Goal: Information Seeking & Learning: Compare options

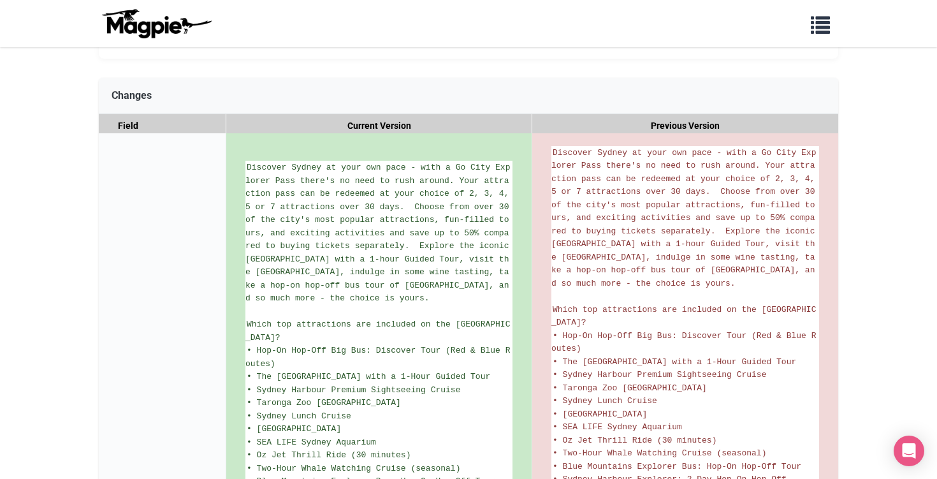
scroll to position [170, 0]
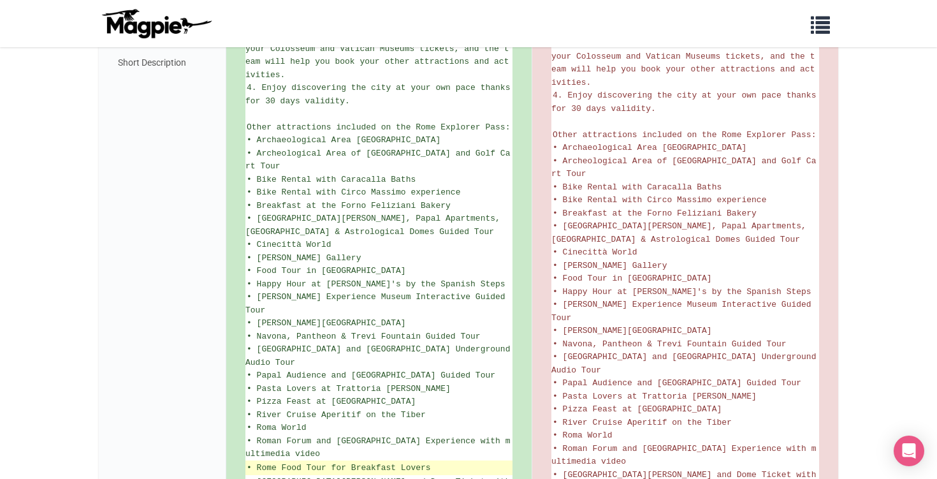
scroll to position [779, 0]
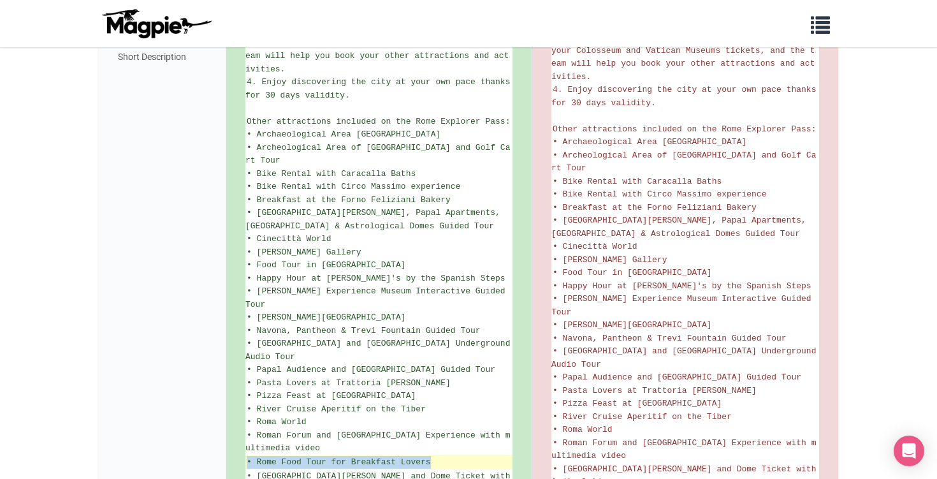
drag, startPoint x: 448, startPoint y: 365, endPoint x: 247, endPoint y: 370, distance: 201.5
click at [247, 456] on ins "• Rome Food Tour for Breakfast Lovers" at bounding box center [379, 462] width 264 height 13
copy ins "• Rome Food Tour for Breakfast Lovers"
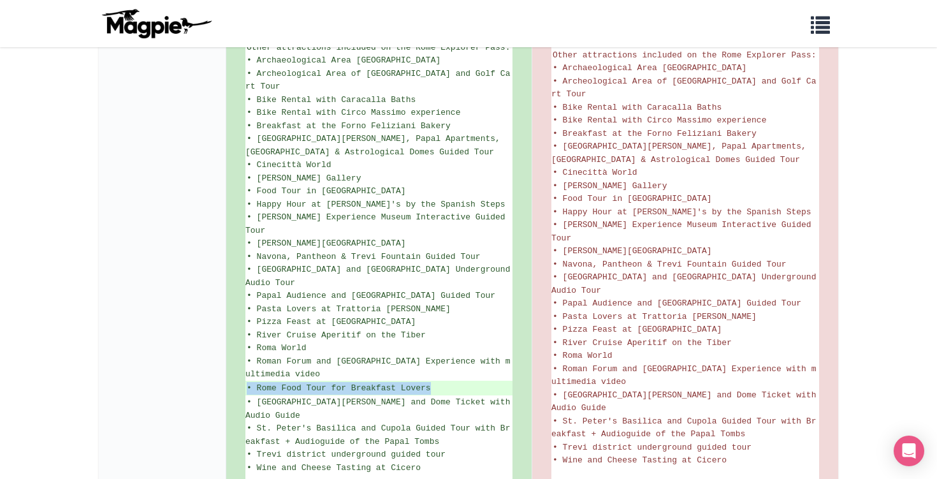
scroll to position [853, 0]
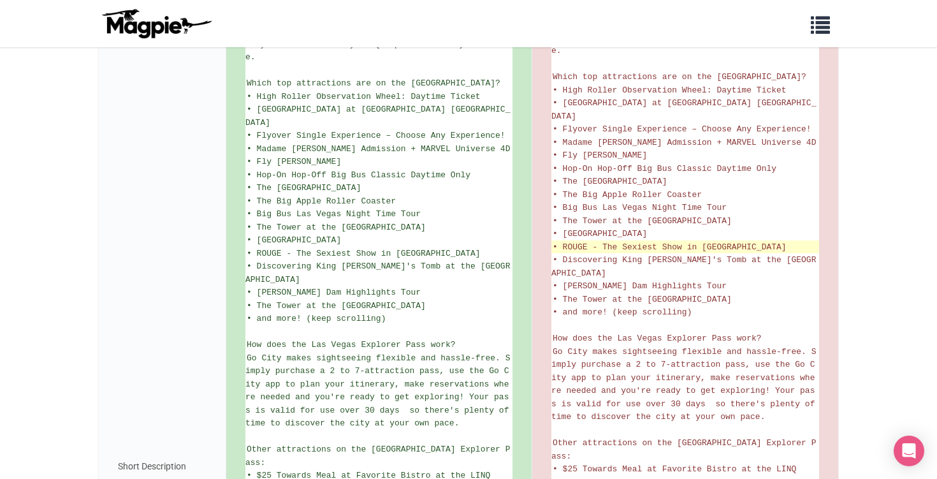
scroll to position [361, 0]
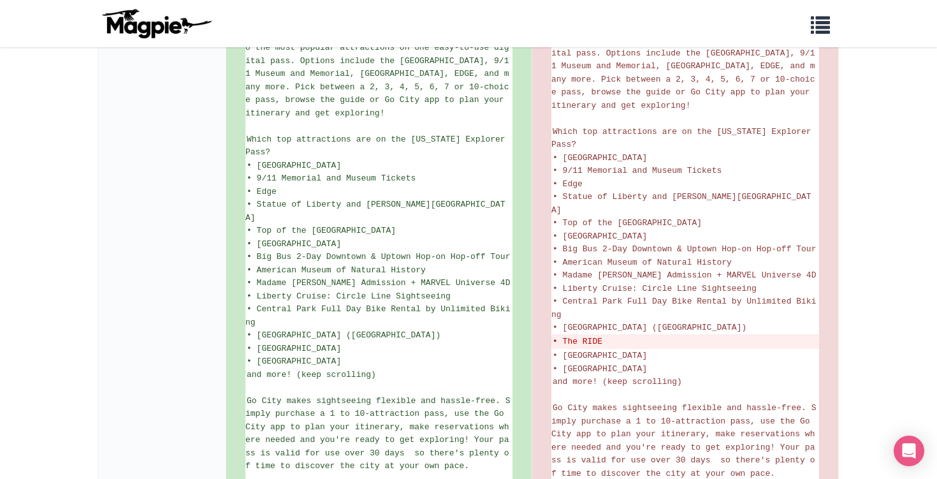
scroll to position [345, 0]
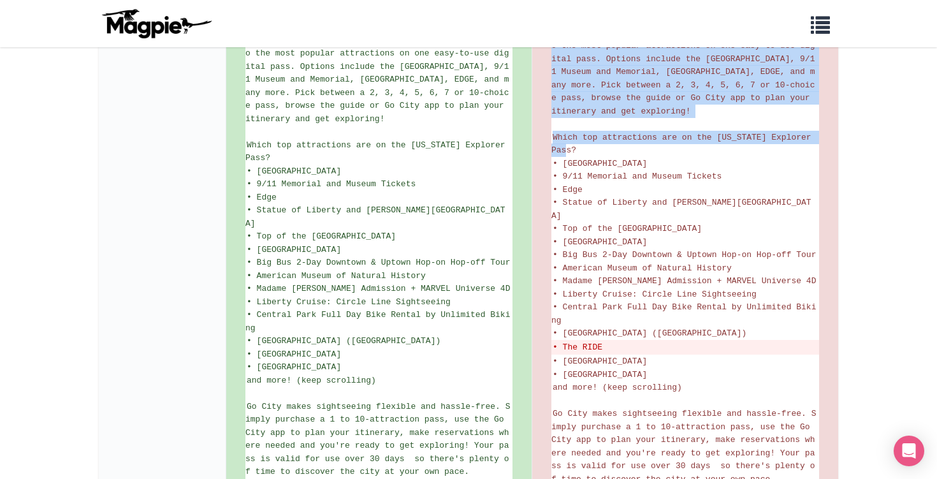
drag, startPoint x: 572, startPoint y: 118, endPoint x: 546, endPoint y: 103, distance: 29.7
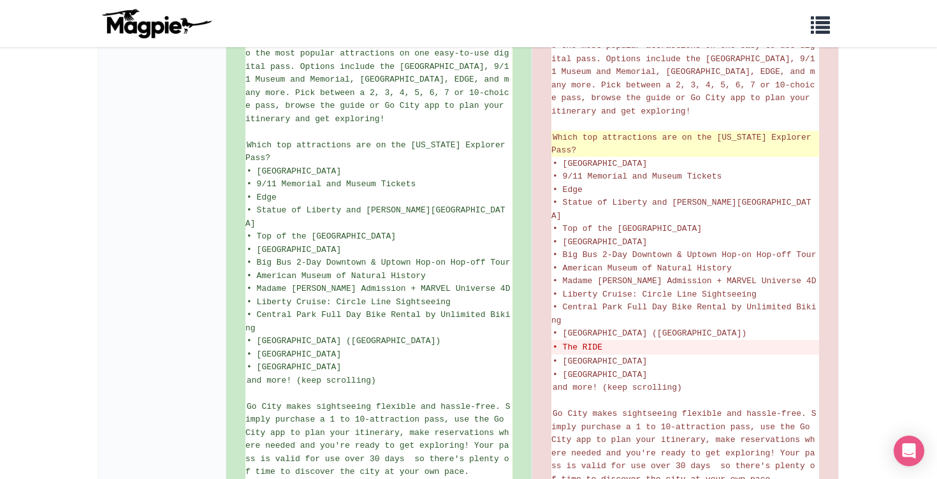
click at [563, 133] on span "Which top attractions are on the New York Explorer Pass?" at bounding box center [683, 144] width 264 height 23
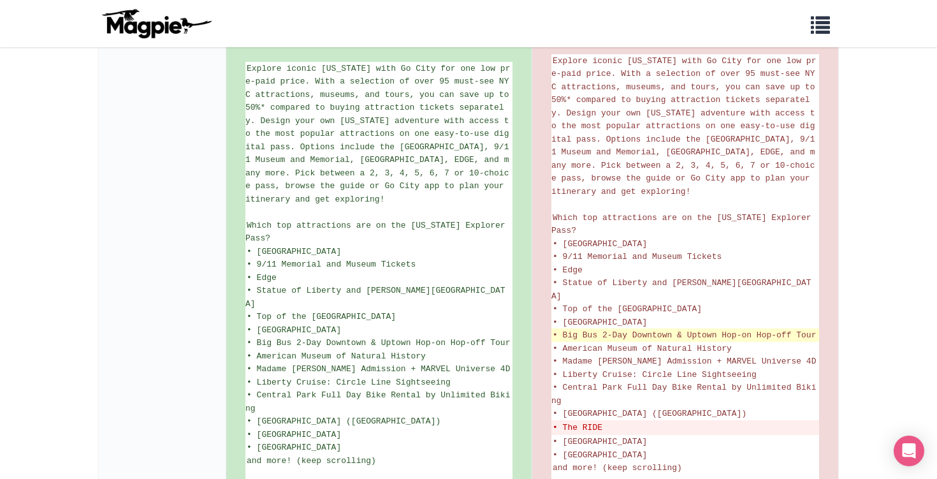
scroll to position [288, 0]
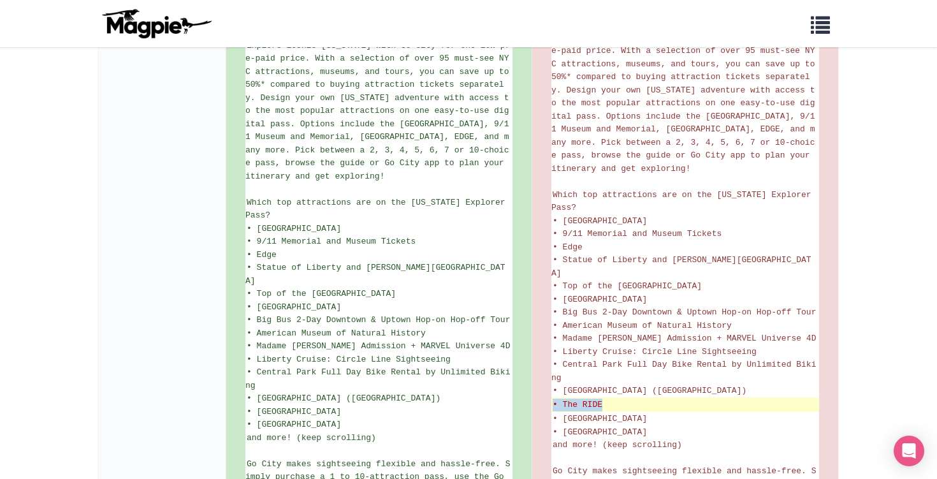
drag, startPoint x: 612, startPoint y: 346, endPoint x: 553, endPoint y: 347, distance: 59.3
click at [553, 398] on del "• The RIDE" at bounding box center [685, 404] width 265 height 13
copy del "• The RIDE"
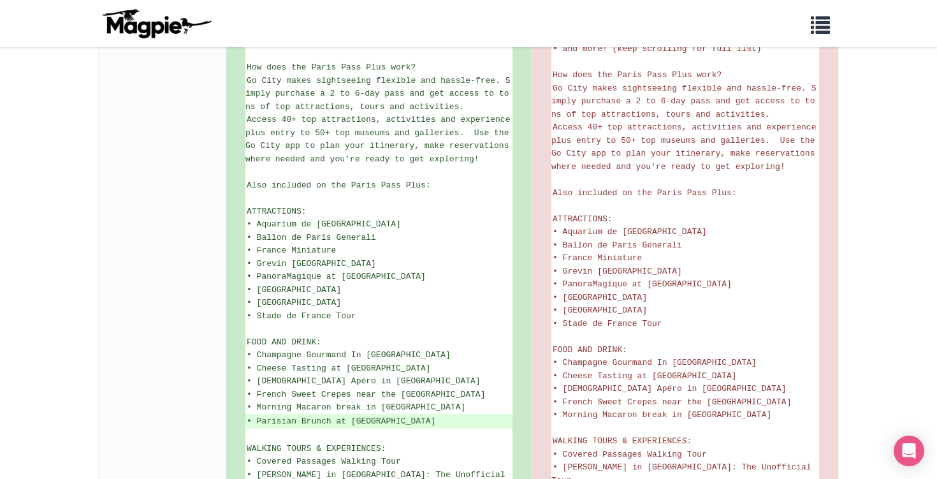
scroll to position [667, 0]
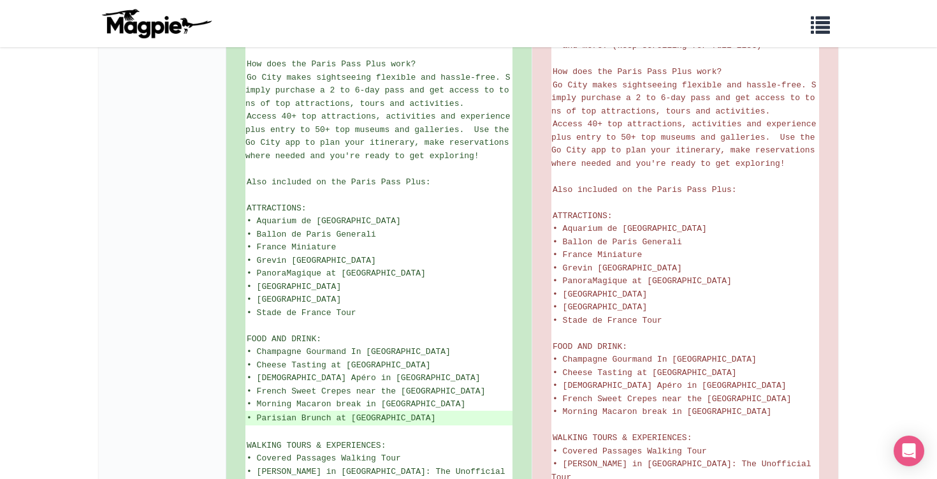
click at [724, 1] on nav "Problems we solve Products Content Management and Distribution Magpie for Resel…" at bounding box center [468, 23] width 937 height 47
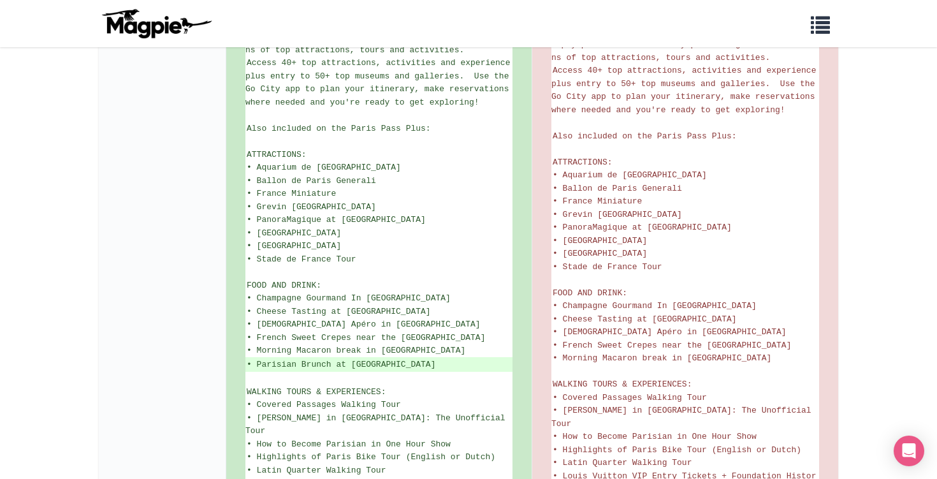
scroll to position [722, 0]
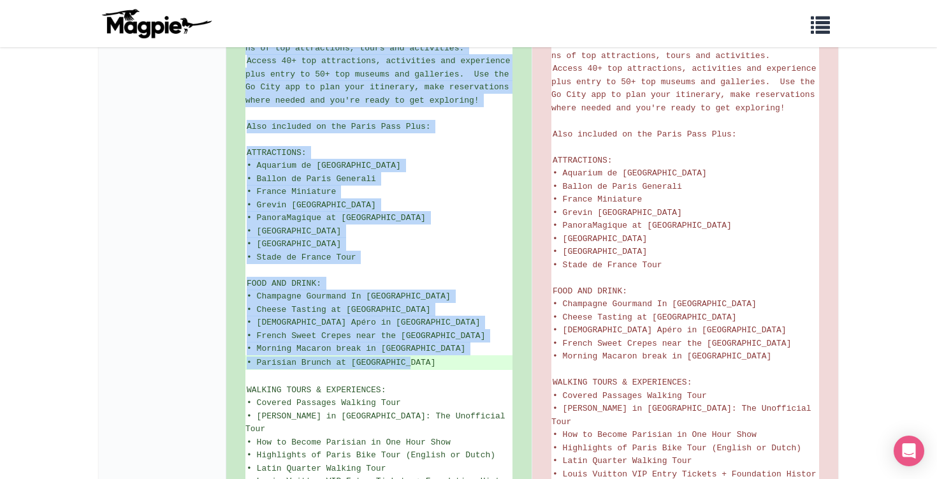
drag, startPoint x: 425, startPoint y: 277, endPoint x: 245, endPoint y: 190, distance: 200.1
click at [255, 291] on span "• Champagne Gourmand In Montmartre" at bounding box center [349, 296] width 204 height 10
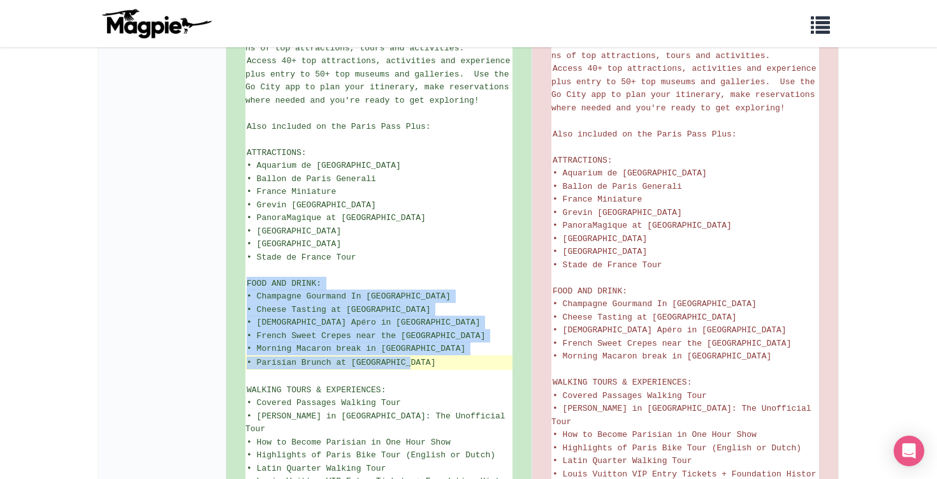
drag, startPoint x: 247, startPoint y: 202, endPoint x: 421, endPoint y: 281, distance: 190.5
copy ul "FOOD AND DRINK: • Champagne Gourmand In Montmartre • Cheese Tasting at Ô Chatea…"
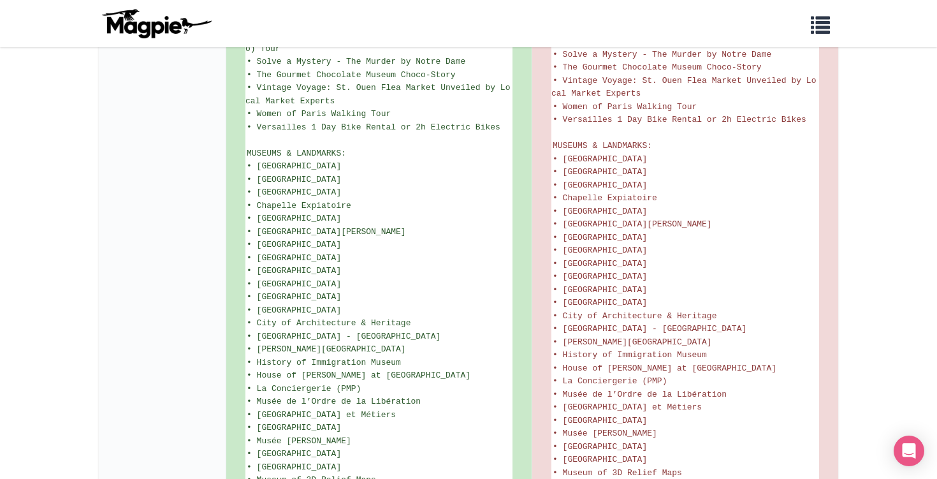
scroll to position [1191, 0]
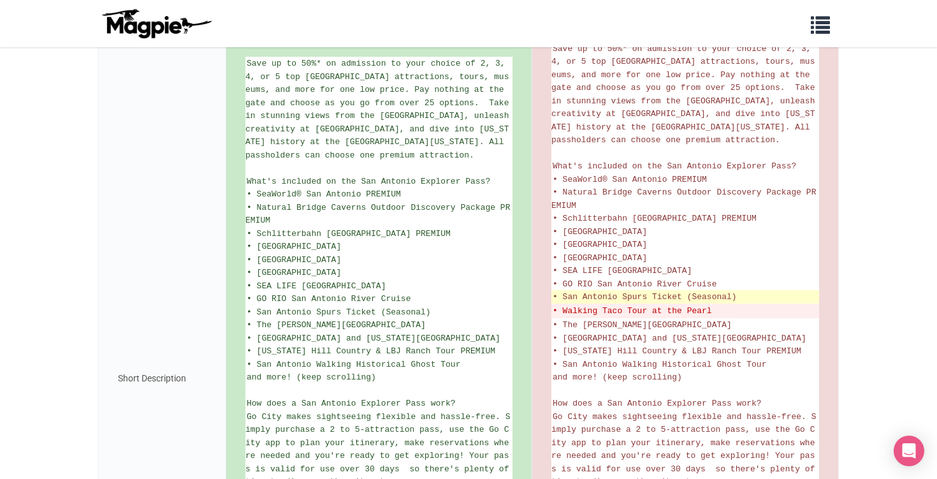
scroll to position [269, 0]
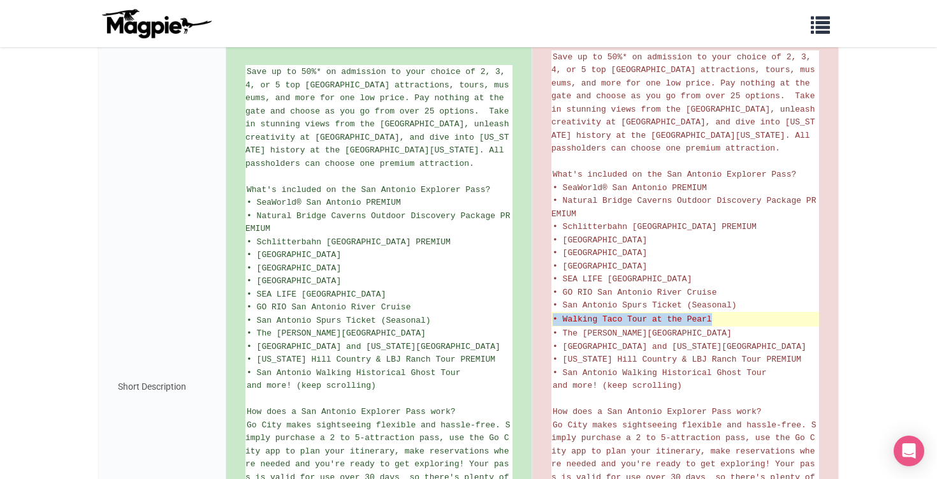
drag, startPoint x: 732, startPoint y: 308, endPoint x: 554, endPoint y: 312, distance: 177.2
click at [554, 313] on del "• Walking Taco Tour at the Pearl" at bounding box center [685, 319] width 265 height 13
copy del "• Walking Taco Tour at the Pearl"
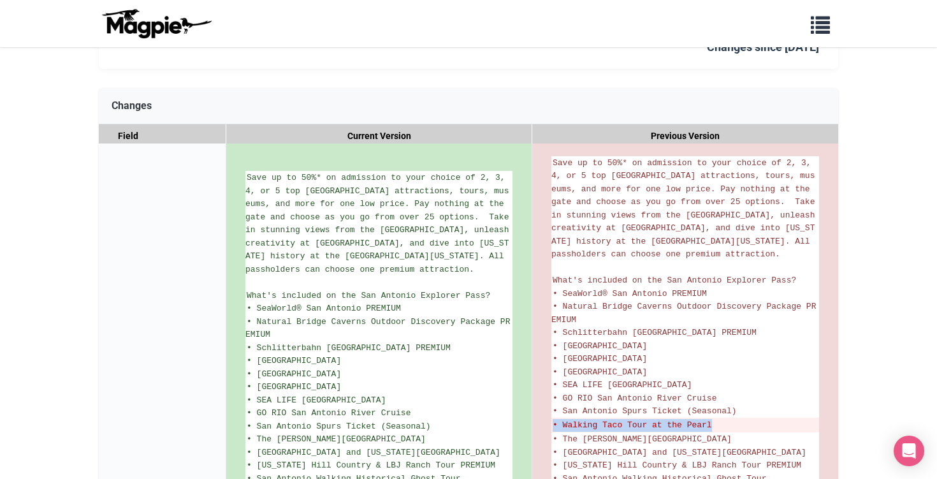
scroll to position [175, 0]
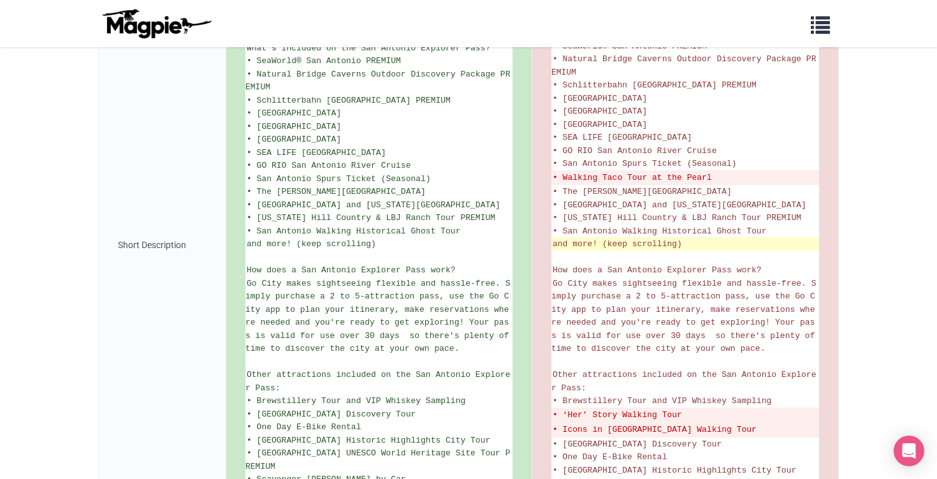
click at [610, 237] on li "and more! (keep scrolling)" at bounding box center [685, 243] width 268 height 13
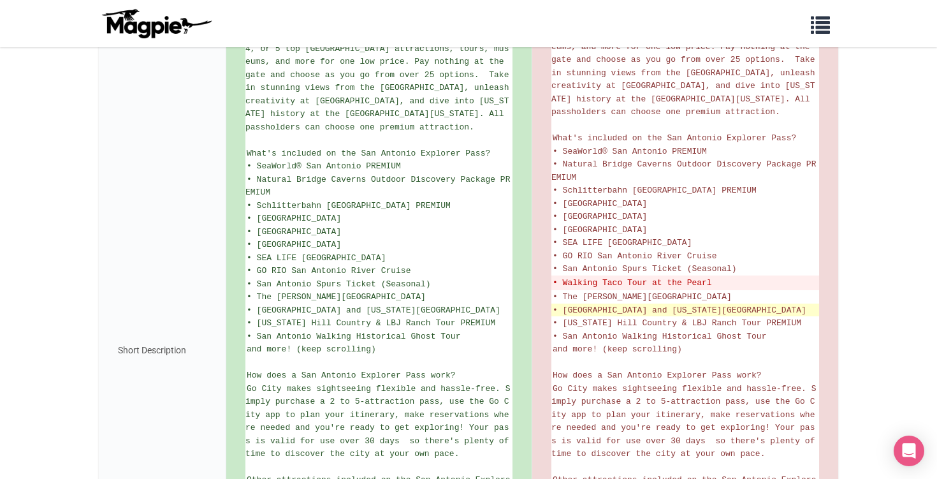
scroll to position [287, 0]
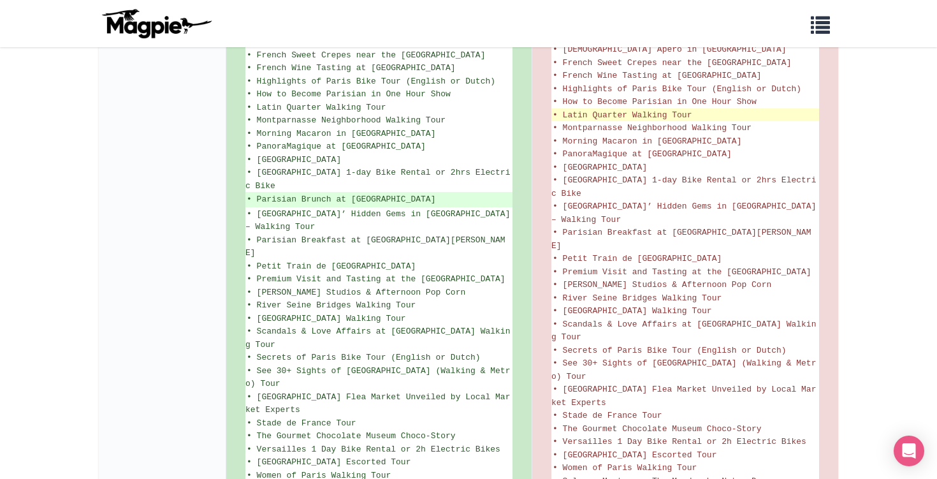
scroll to position [950, 0]
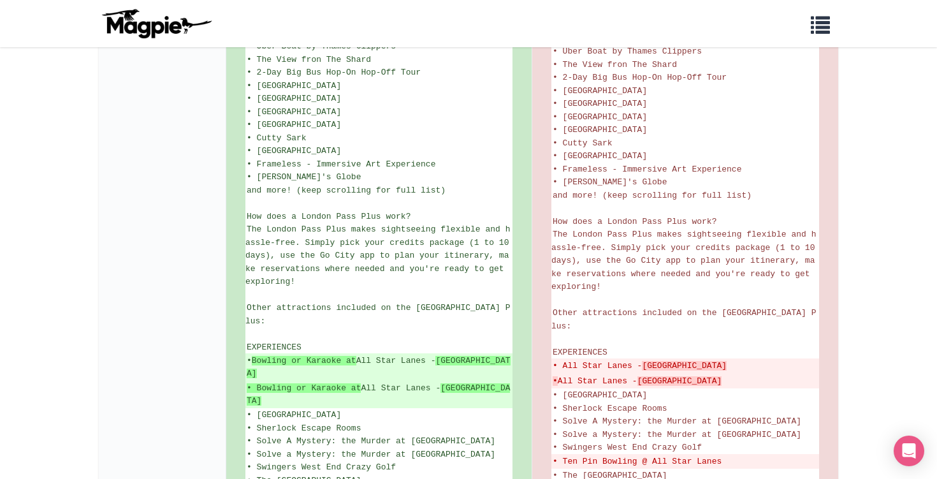
scroll to position [479, 0]
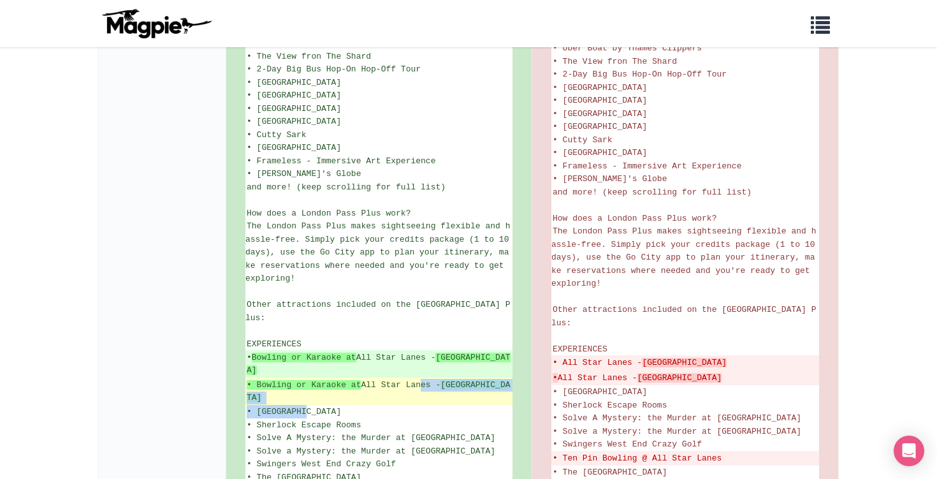
drag, startPoint x: 503, startPoint y: 323, endPoint x: 423, endPoint y: 312, distance: 80.5
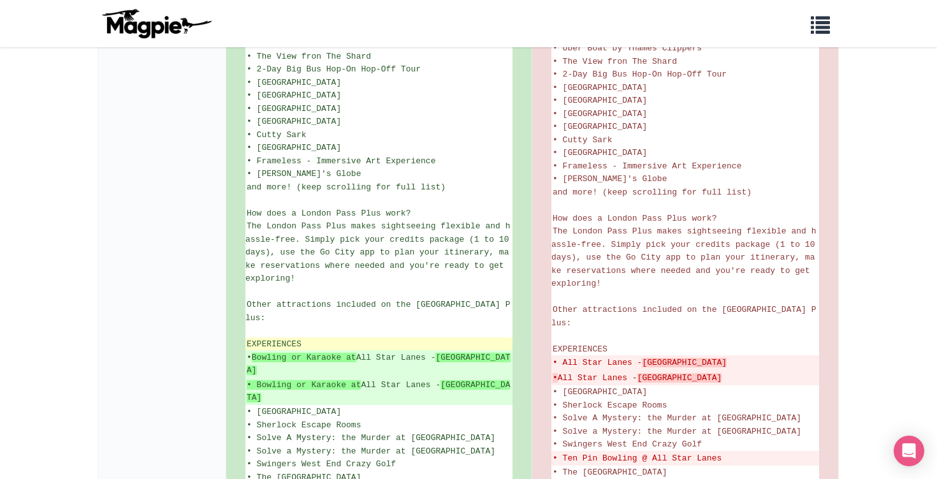
click at [385, 337] on li "EXPERIENCES" at bounding box center [378, 343] width 267 height 13
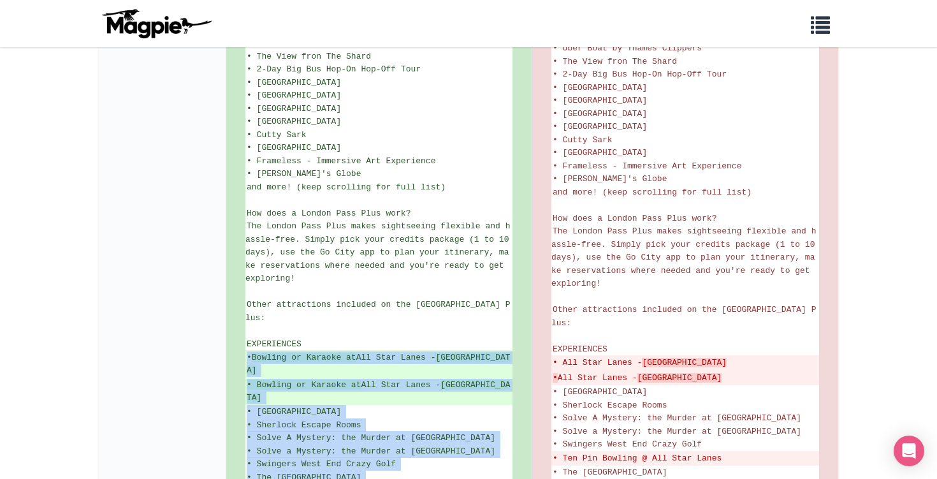
drag, startPoint x: 245, startPoint y: 289, endPoint x: 436, endPoint y: 396, distance: 218.9
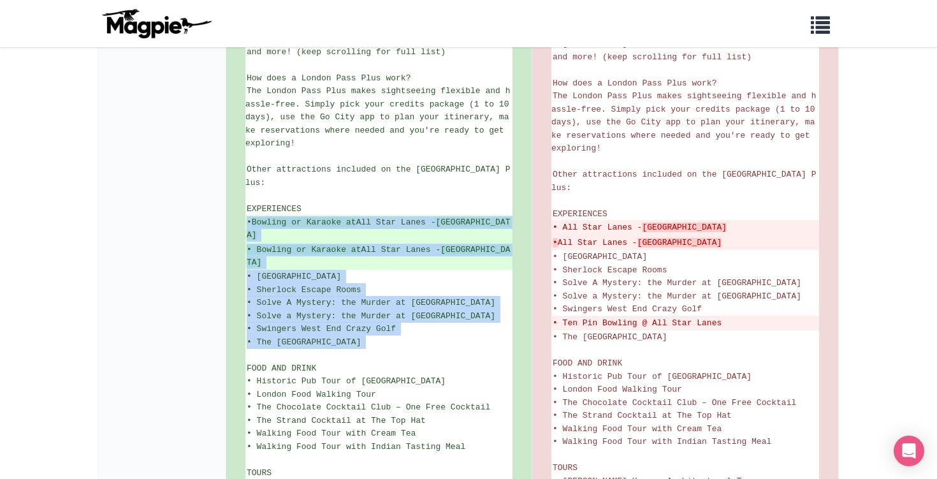
scroll to position [611, 0]
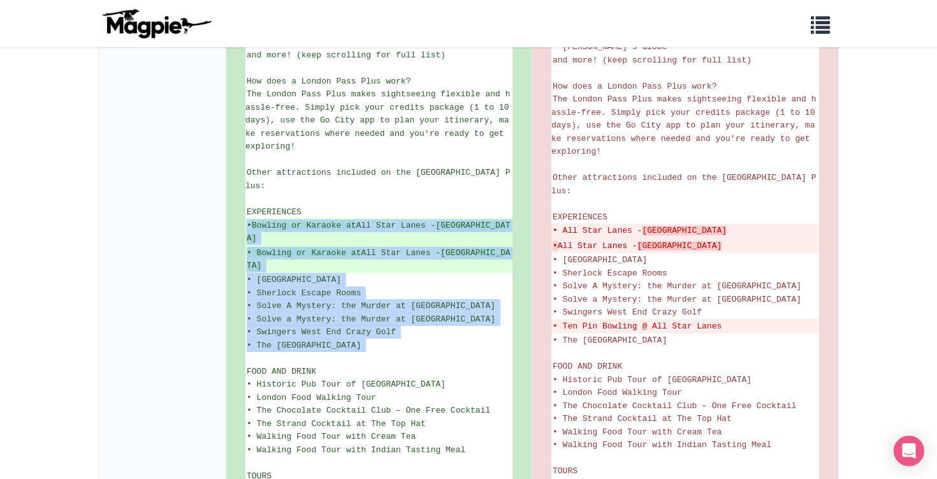
copy ul "• Bowling or Karaoke at All Star Lanes - Brick Lane • Bowling or Karaoke at All…"
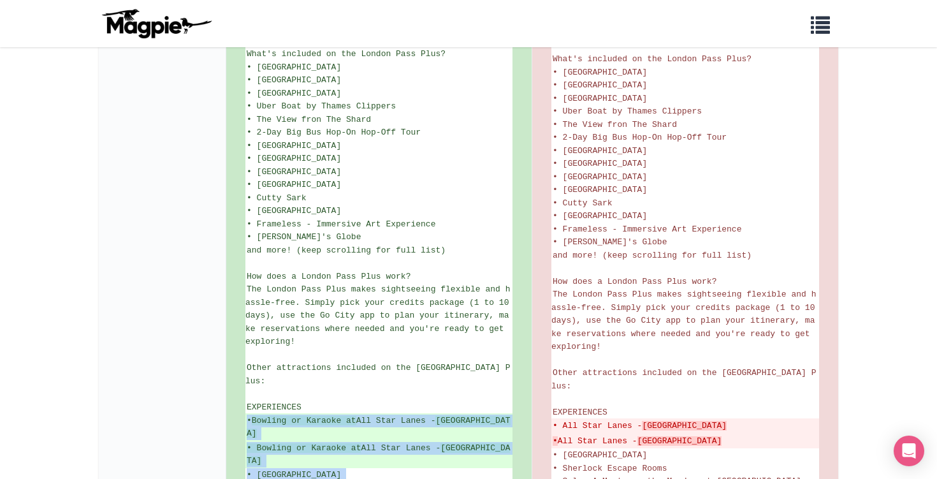
scroll to position [431, 0]
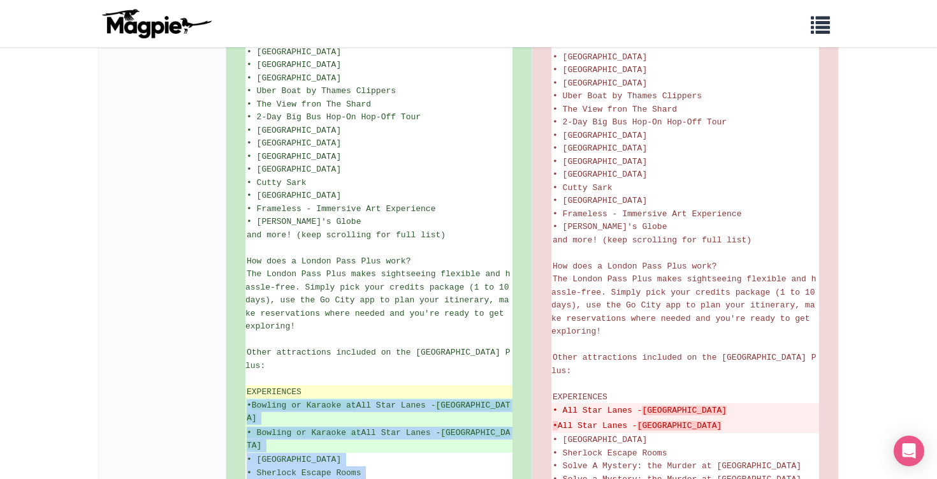
click at [304, 385] on li "EXPERIENCES" at bounding box center [378, 391] width 267 height 13
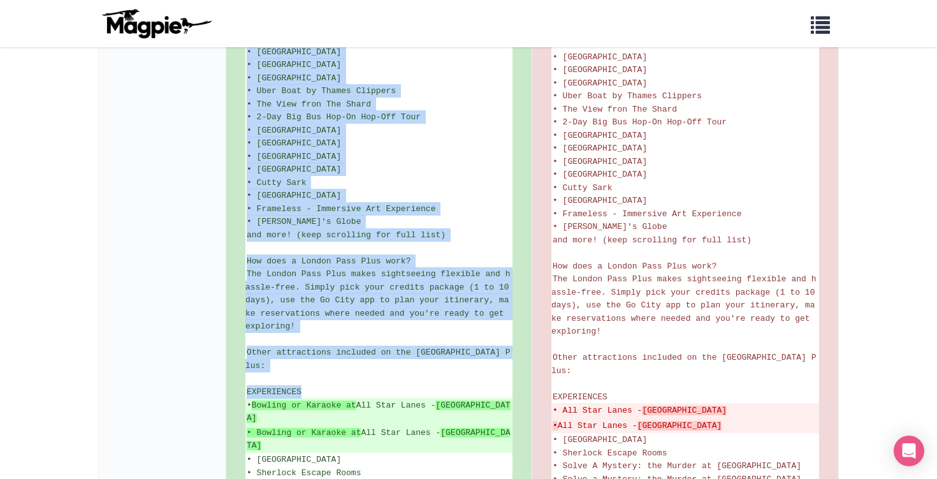
drag, startPoint x: 316, startPoint y: 338, endPoint x: 241, endPoint y: 337, distance: 75.2
click at [261, 387] on span "EXPERIENCES" at bounding box center [274, 392] width 55 height 10
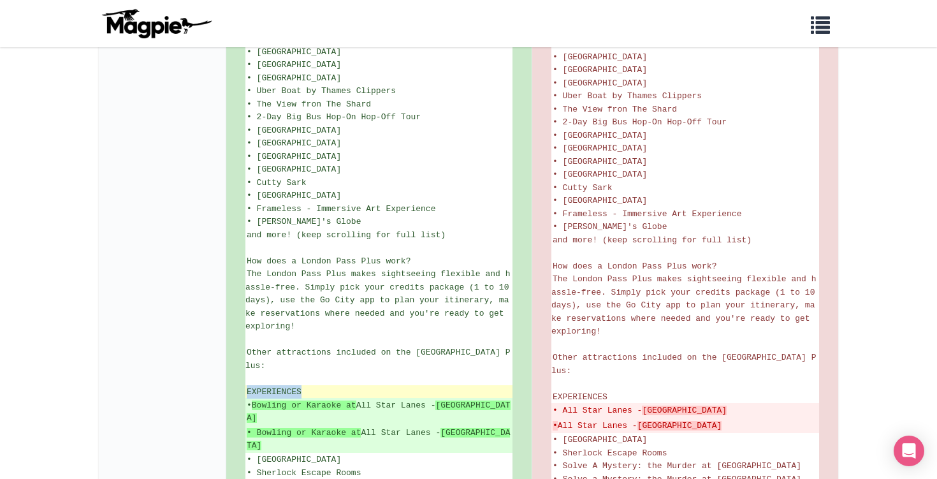
click at [261, 387] on span "EXPERIENCES" at bounding box center [274, 392] width 55 height 10
copy ul "EXPERIENCES"
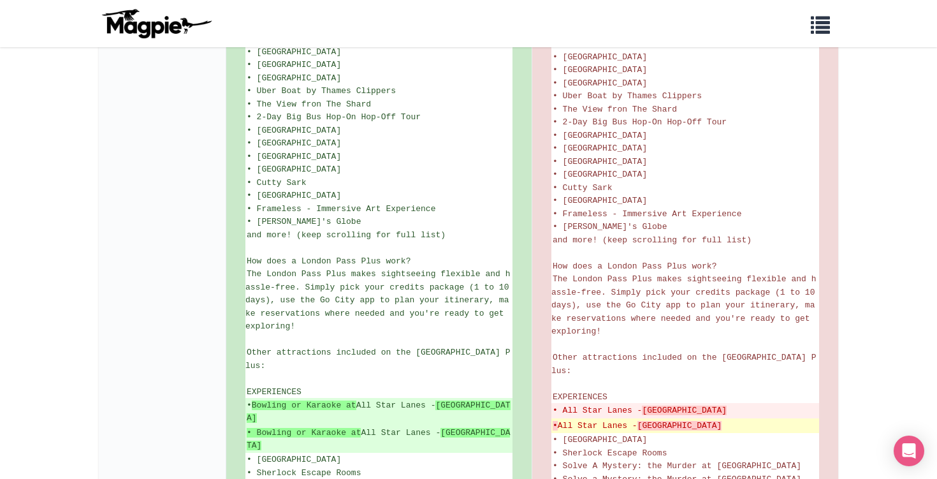
click at [648, 421] on strong "White City" at bounding box center [679, 426] width 85 height 10
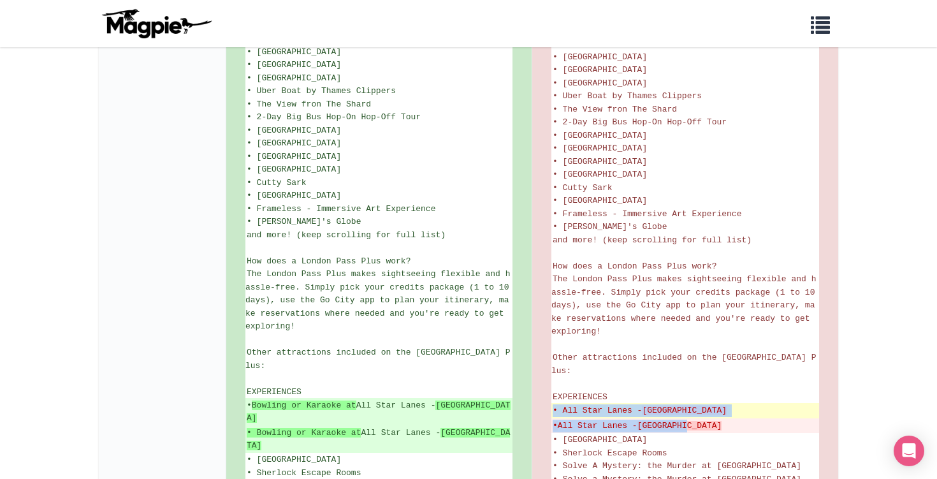
drag, startPoint x: 717, startPoint y: 357, endPoint x: 554, endPoint y: 340, distance: 164.1
copy ul "• All Star Lanes - Stratford • All Star Lanes - White City"
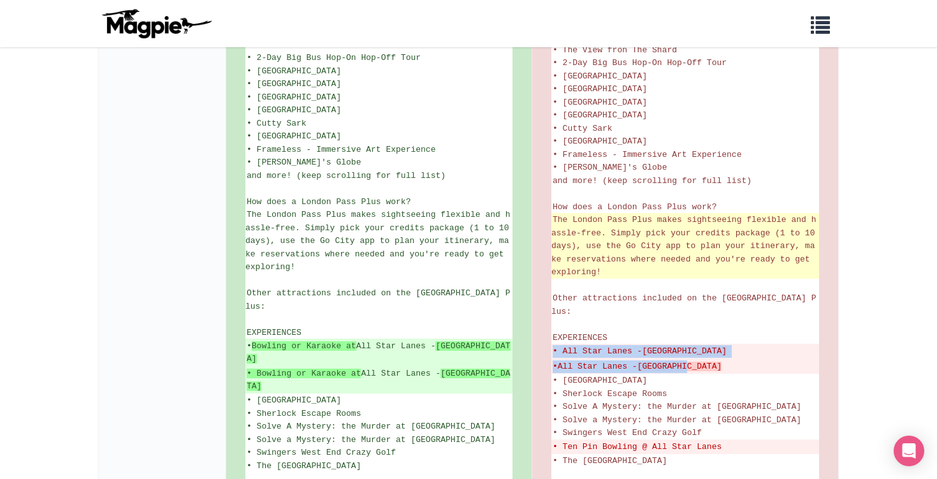
scroll to position [493, 0]
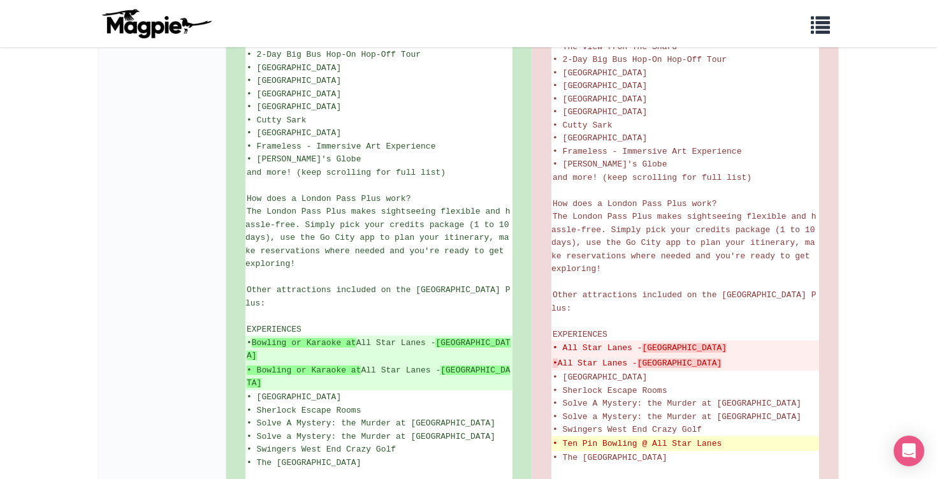
click at [725, 437] on del "• Ten Pin Bowling @ All Star Lanes" at bounding box center [685, 443] width 265 height 13
drag, startPoint x: 730, startPoint y: 369, endPoint x: 553, endPoint y: 372, distance: 177.2
click at [553, 437] on del "• Ten Pin Bowling @ All Star Lanes" at bounding box center [685, 443] width 265 height 13
copy del "• Ten Pin Bowling @ All Star Lanes"
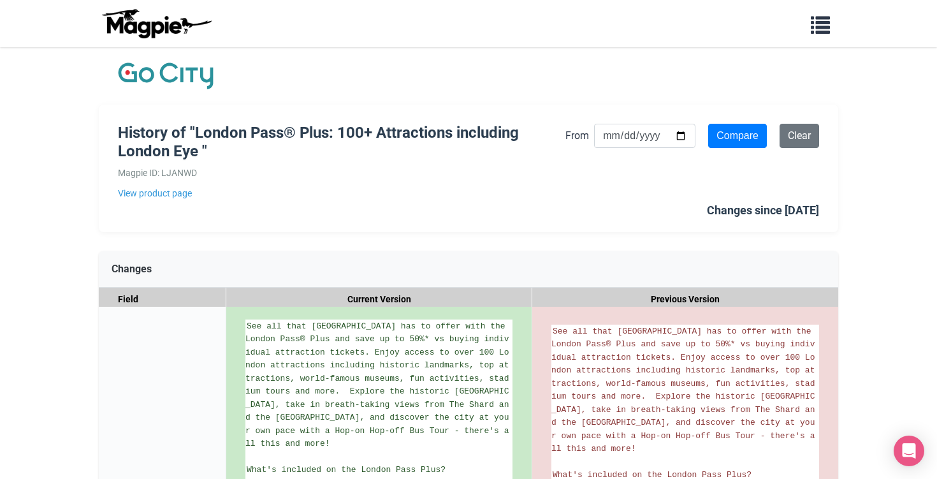
scroll to position [0, 0]
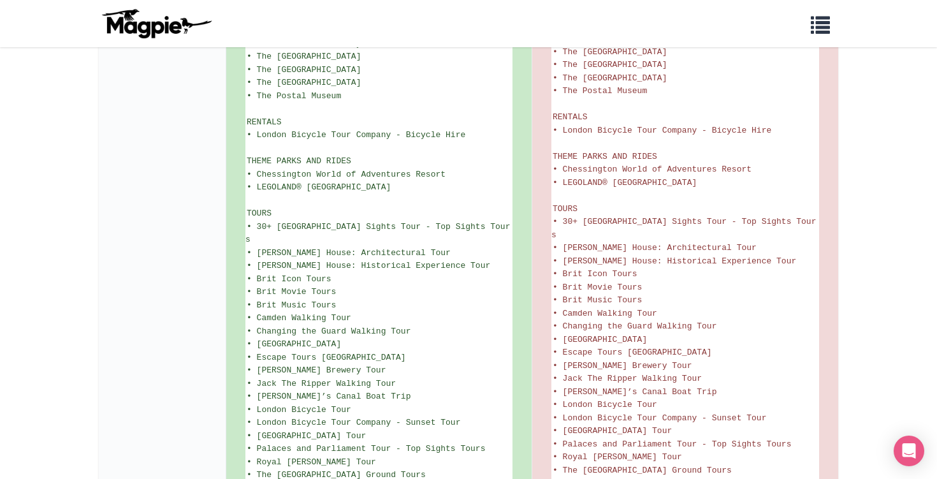
scroll to position [1669, 0]
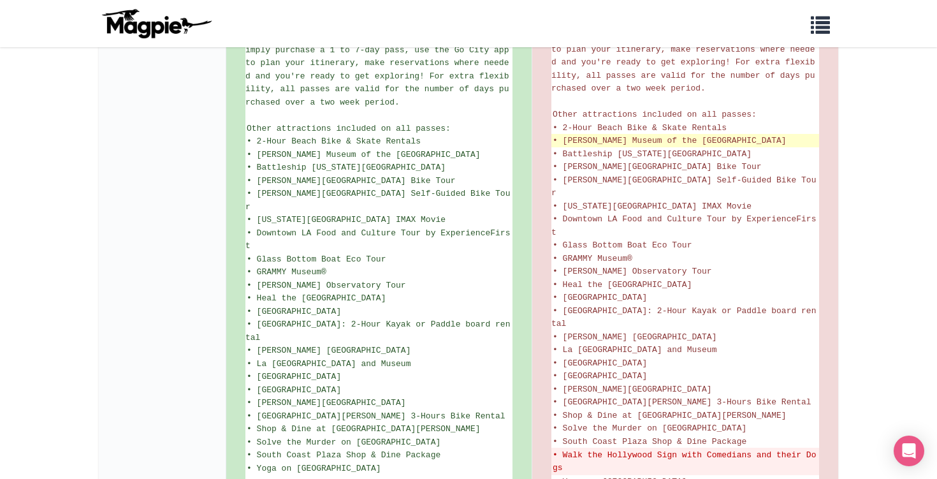
scroll to position [821, 0]
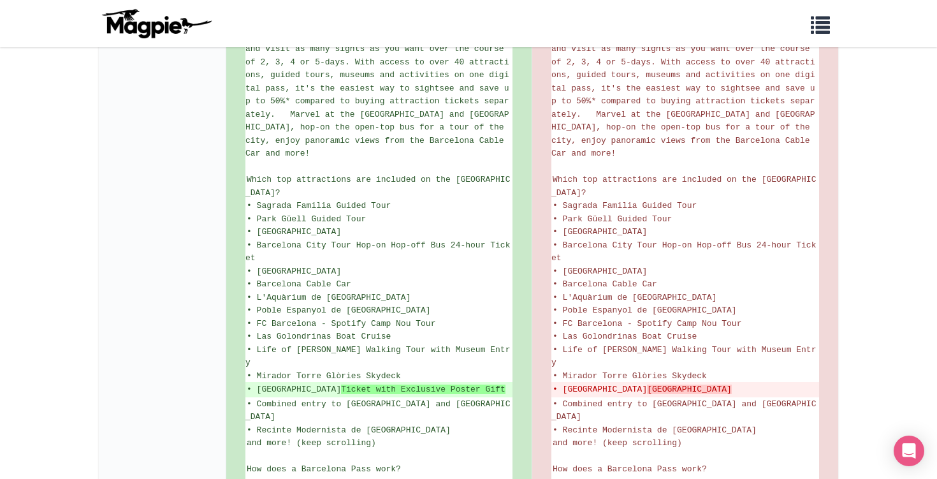
scroll to position [296, 0]
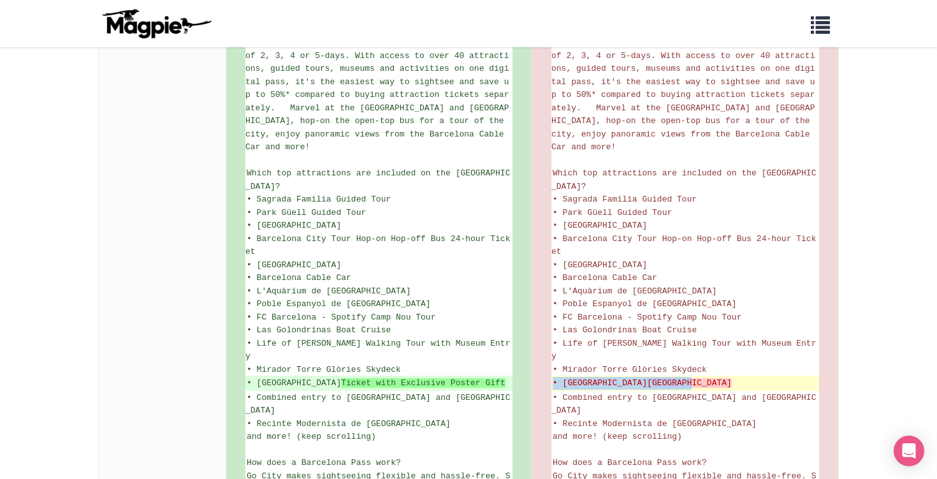
drag, startPoint x: 679, startPoint y: 330, endPoint x: 553, endPoint y: 334, distance: 125.6
click at [553, 377] on del "• [GEOGRAPHIC_DATA]" at bounding box center [685, 383] width 265 height 13
copy del "• [GEOGRAPHIC_DATA]"
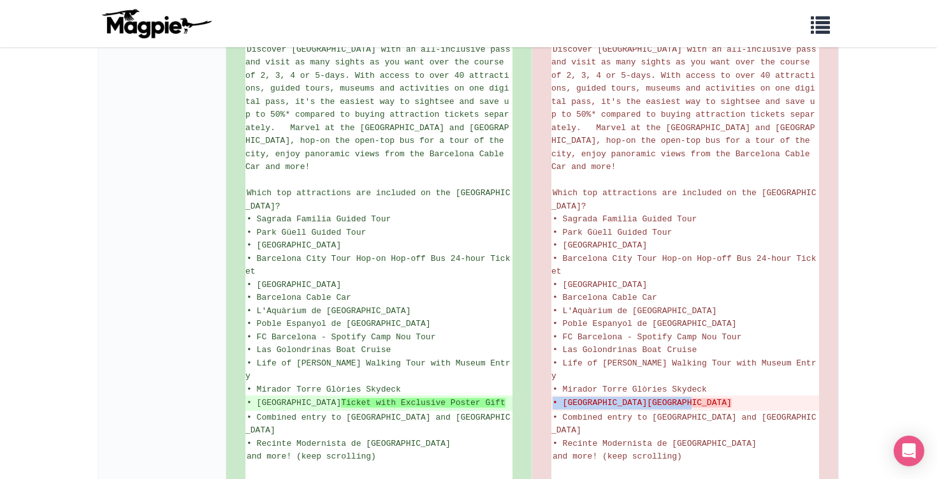
scroll to position [312, 0]
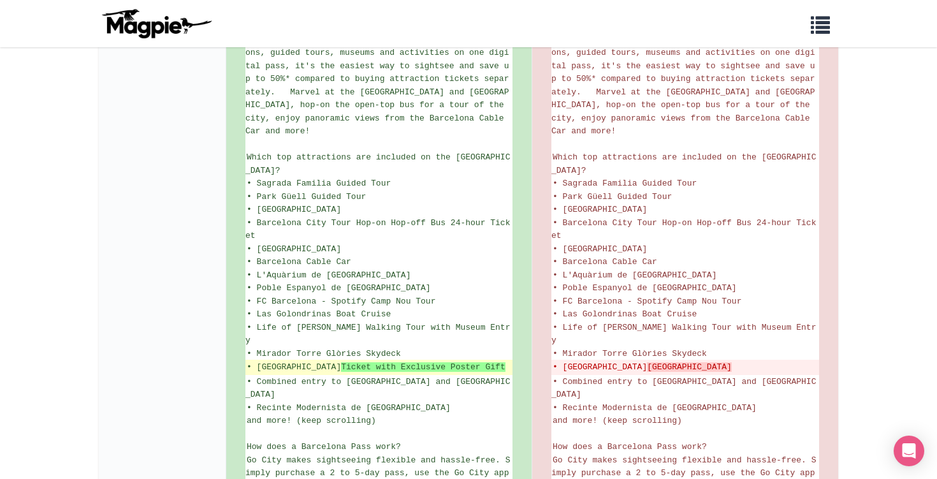
click at [486, 361] on ins "• Moco Museum Ticket with Exclusive Poster Gift" at bounding box center [379, 367] width 264 height 13
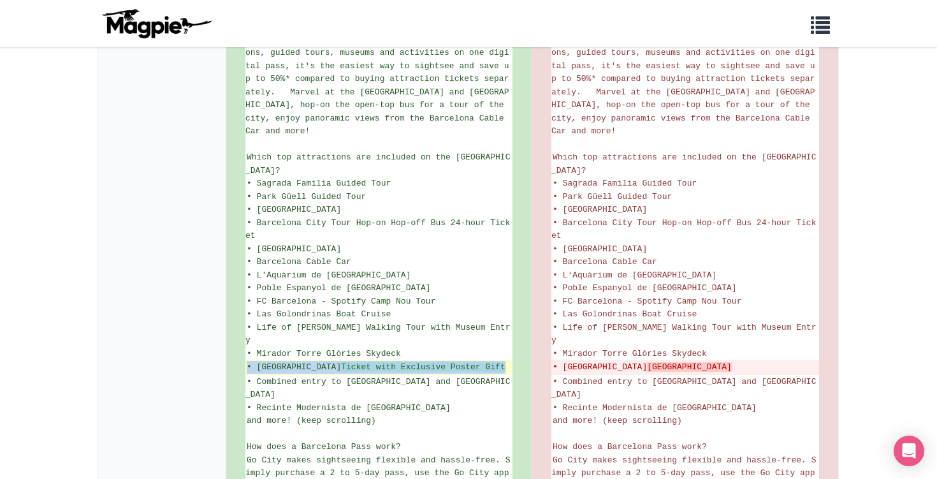
drag, startPoint x: 495, startPoint y: 316, endPoint x: 247, endPoint y: 317, distance: 247.3
click at [247, 361] on ins "• Moco Museum Ticket with Exclusive Poster Gift" at bounding box center [379, 367] width 264 height 13
copy ins "• Moco Museum Ticket with Exclusive Poster Gift"
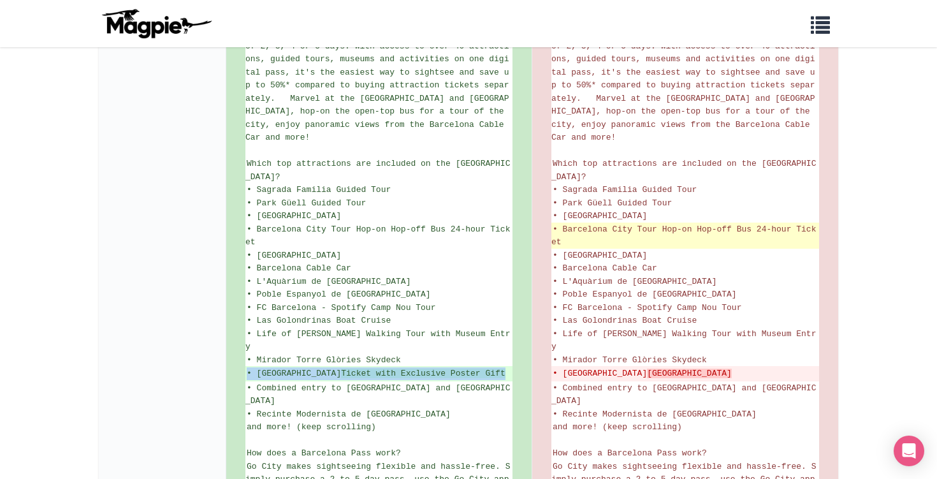
scroll to position [303, 0]
